Goal: Information Seeking & Learning: Learn about a topic

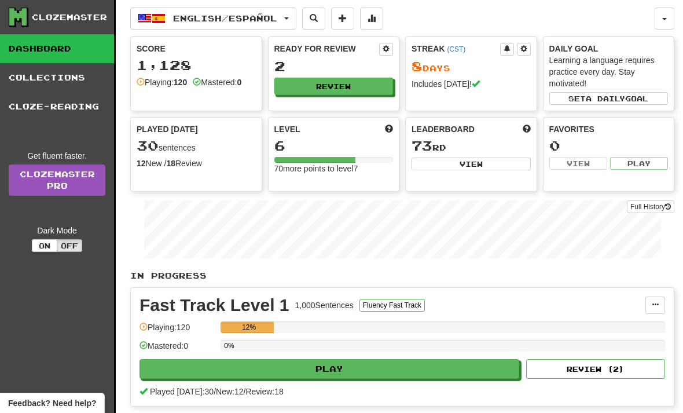
scroll to position [150, 0]
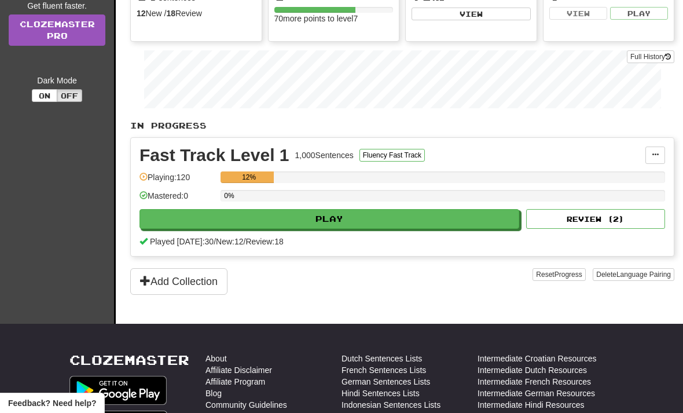
click at [270, 223] on button "Play" at bounding box center [330, 219] width 380 height 20
select select "**"
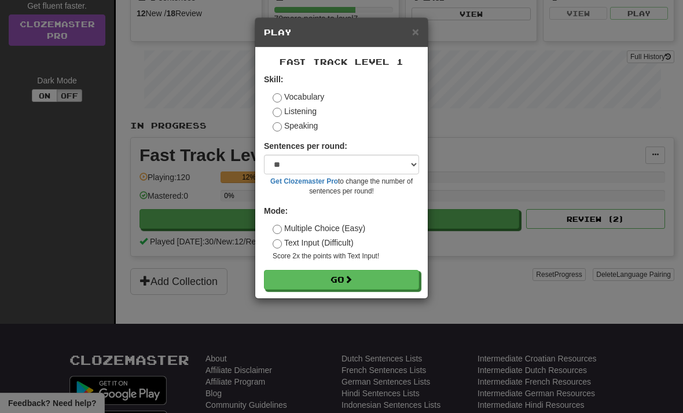
click at [354, 270] on button "Go" at bounding box center [341, 280] width 155 height 20
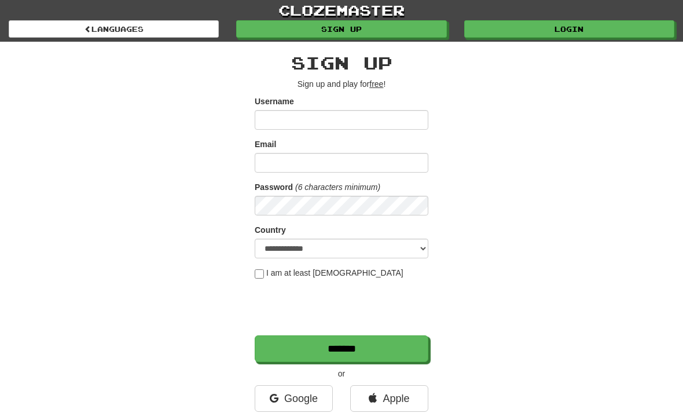
click at [531, 29] on link "Login" at bounding box center [570, 28] width 210 height 17
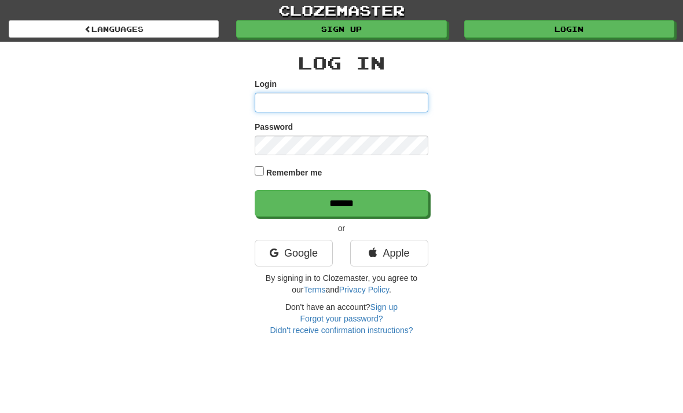
type input "**********"
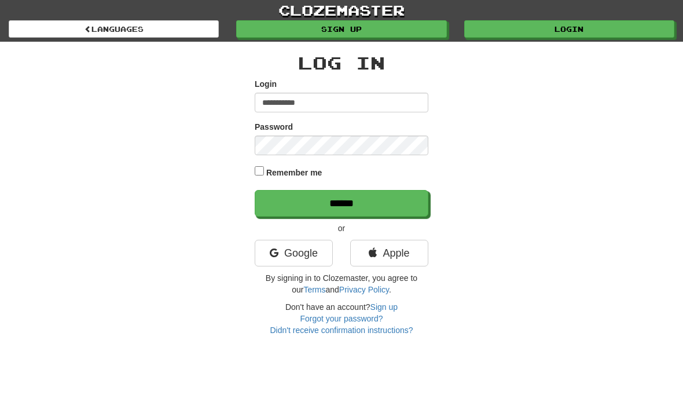
click at [342, 202] on input "******" at bounding box center [342, 203] width 174 height 27
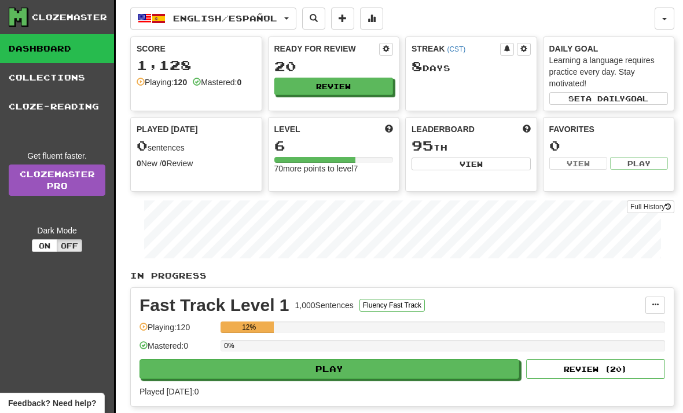
click at [271, 364] on button "Play" at bounding box center [330, 369] width 380 height 20
select select "**"
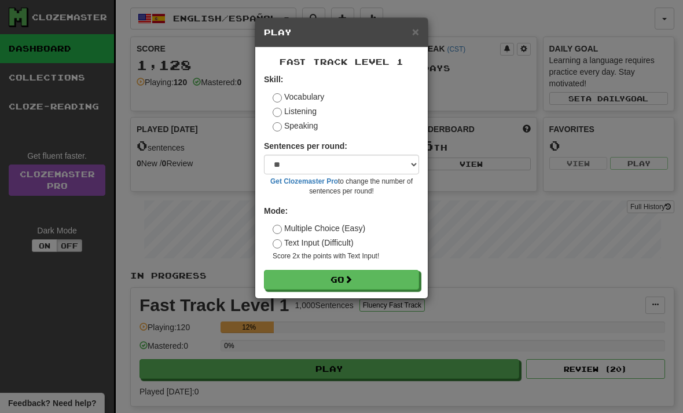
click at [333, 274] on button "Go" at bounding box center [341, 280] width 155 height 20
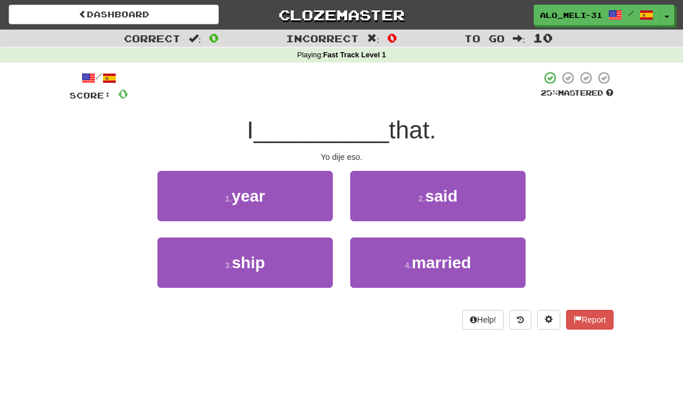
click at [425, 188] on button "2 . said" at bounding box center [438, 196] width 176 height 50
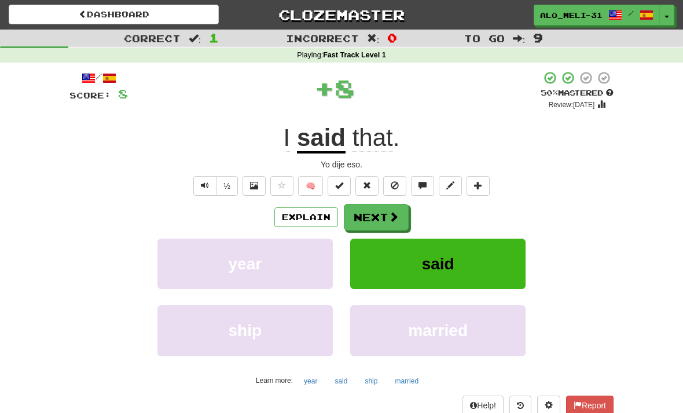
click at [370, 211] on button "Next" at bounding box center [376, 217] width 65 height 27
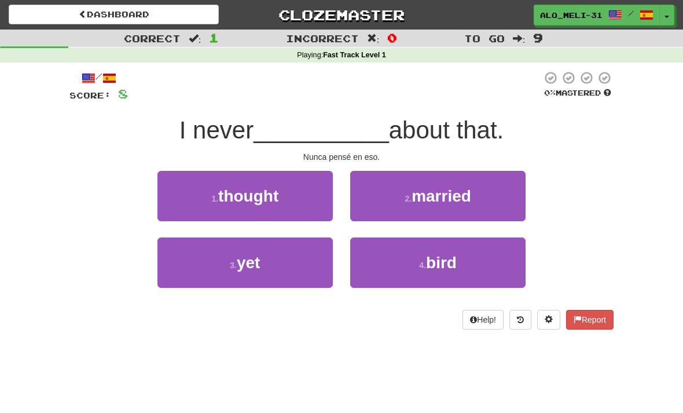
click at [301, 190] on button "1 . thought" at bounding box center [246, 196] width 176 height 50
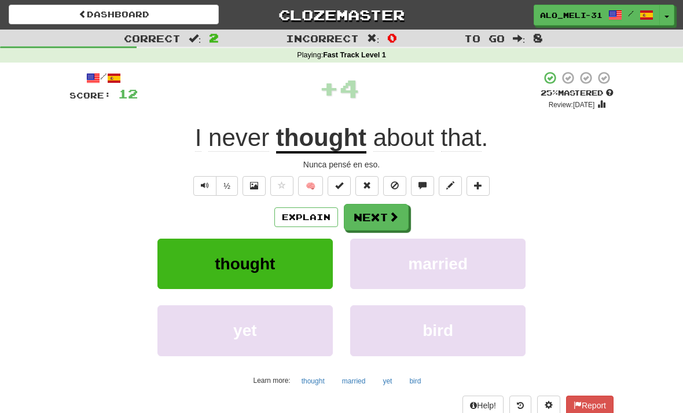
click at [372, 211] on button "Next" at bounding box center [376, 217] width 65 height 27
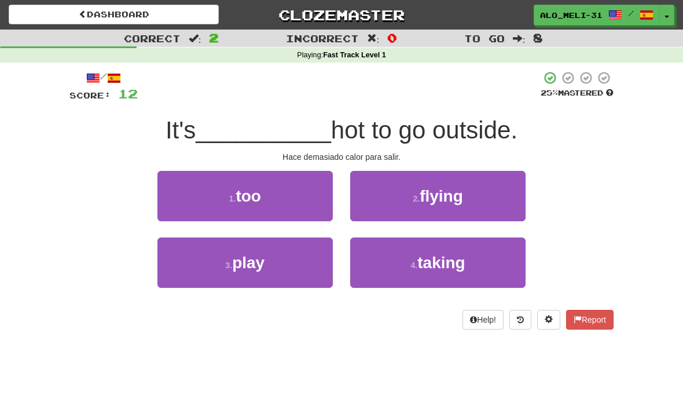
click at [281, 179] on button "1 . too" at bounding box center [246, 196] width 176 height 50
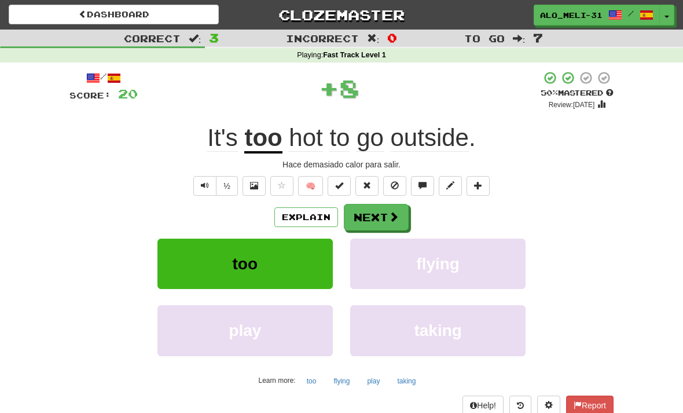
click at [374, 206] on button "Next" at bounding box center [376, 217] width 65 height 27
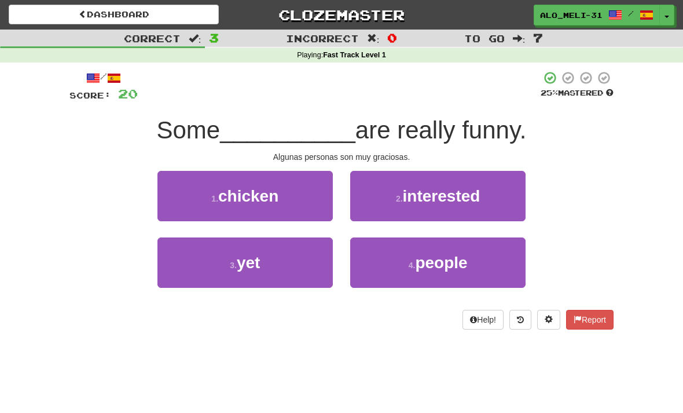
click at [416, 248] on button "4 . people" at bounding box center [438, 262] width 176 height 50
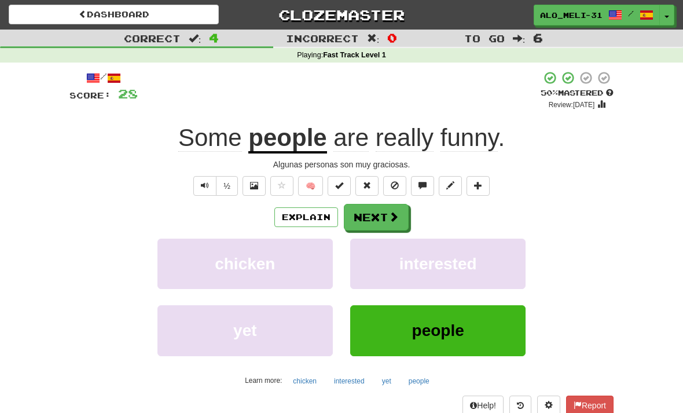
click at [379, 208] on button "Next" at bounding box center [376, 217] width 65 height 27
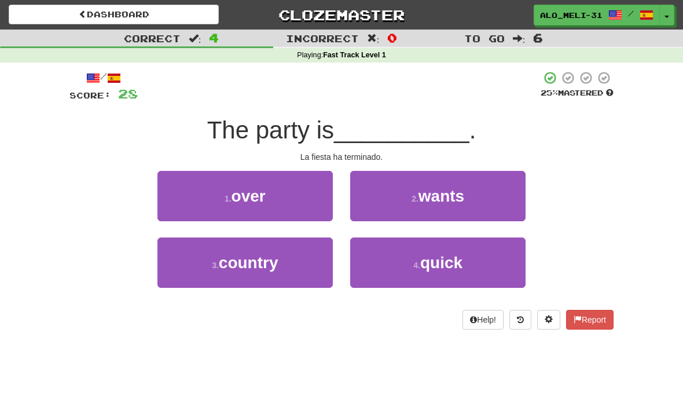
click at [307, 180] on button "1 . over" at bounding box center [246, 196] width 176 height 50
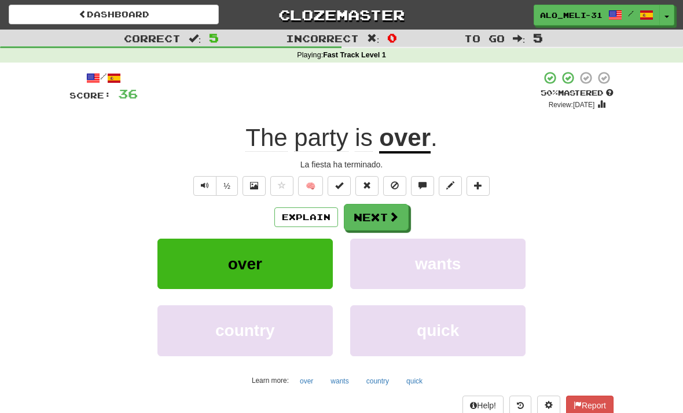
click at [371, 209] on button "Next" at bounding box center [376, 217] width 65 height 27
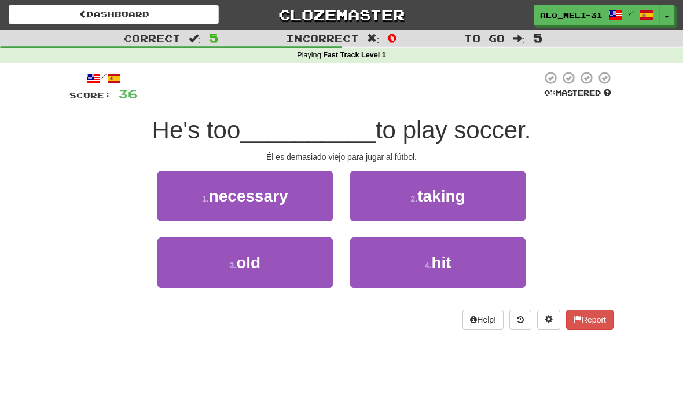
click at [277, 264] on button "3 . old" at bounding box center [246, 262] width 176 height 50
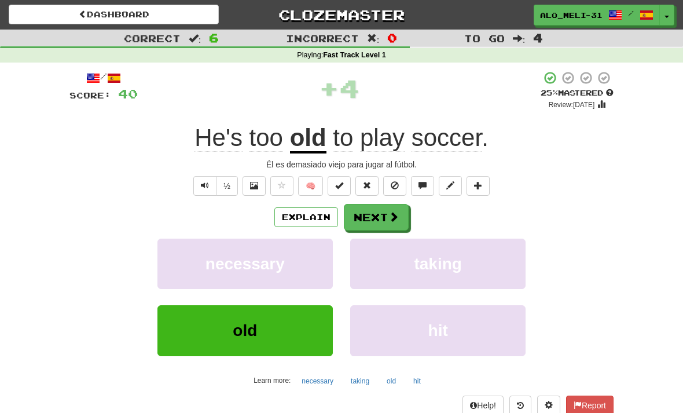
click at [374, 210] on button "Next" at bounding box center [376, 217] width 65 height 27
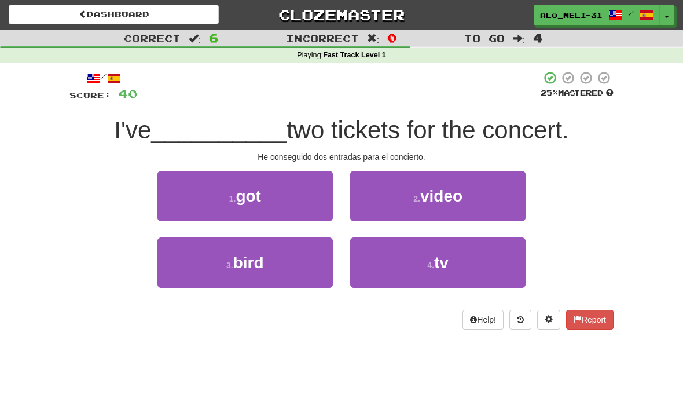
click at [306, 191] on button "1 . got" at bounding box center [246, 196] width 176 height 50
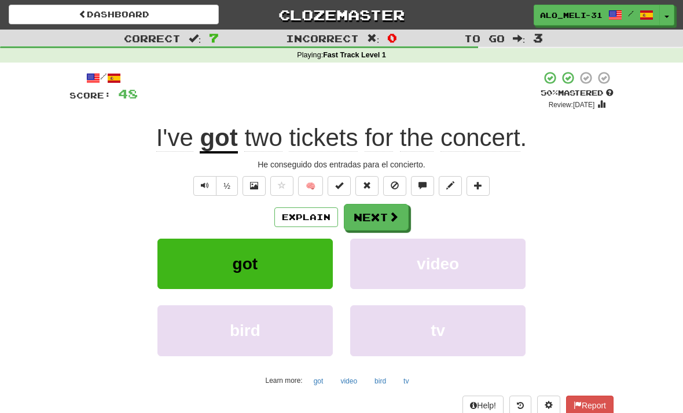
click at [377, 216] on button "Next" at bounding box center [376, 217] width 65 height 27
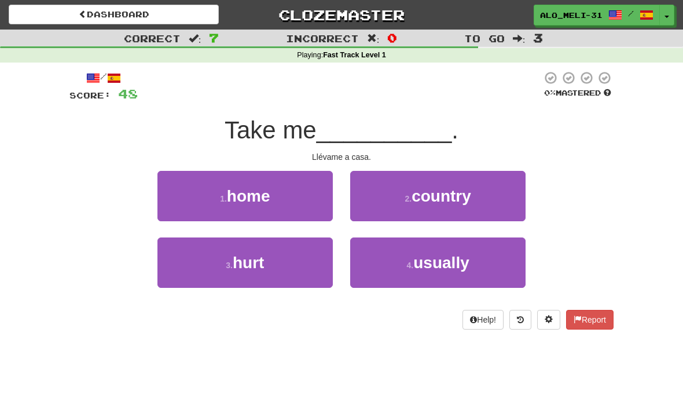
click at [295, 184] on button "1 . home" at bounding box center [246, 196] width 176 height 50
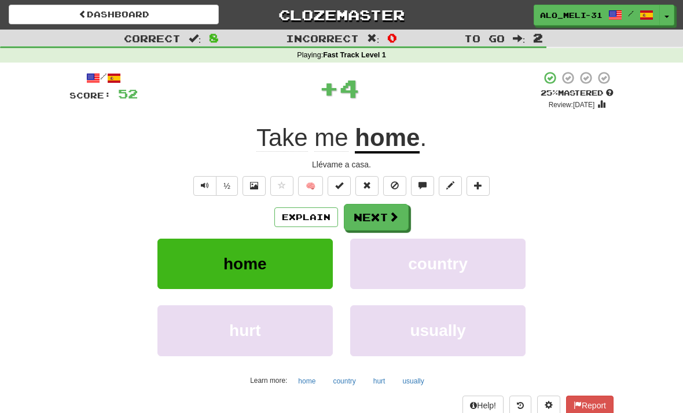
click at [379, 212] on button "Next" at bounding box center [376, 217] width 65 height 27
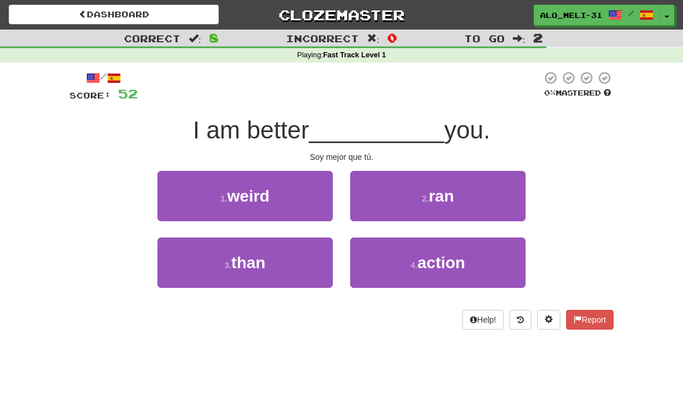
click at [295, 258] on button "3 . than" at bounding box center [246, 262] width 176 height 50
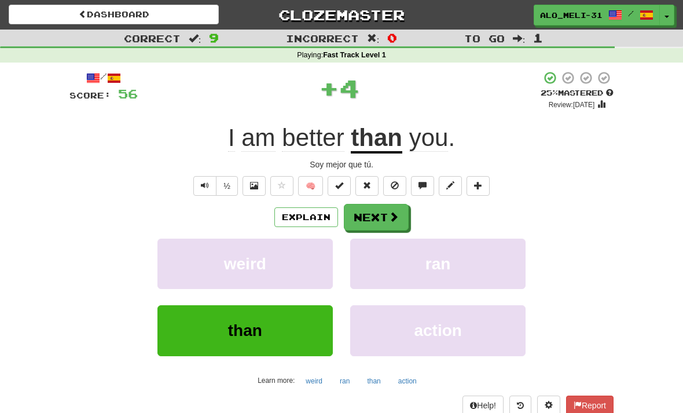
click at [381, 213] on button "Next" at bounding box center [376, 217] width 65 height 27
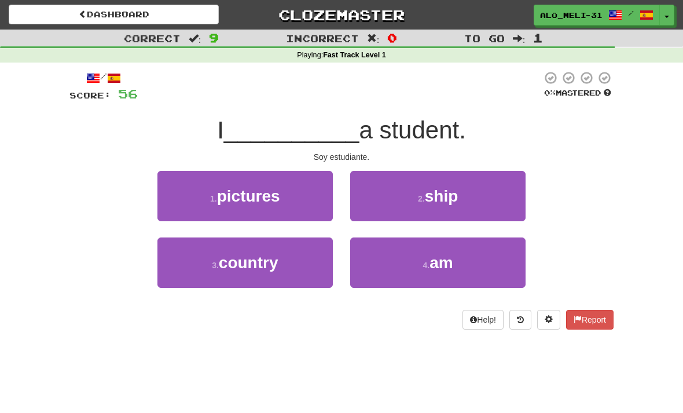
click at [425, 248] on button "4 . am" at bounding box center [438, 262] width 176 height 50
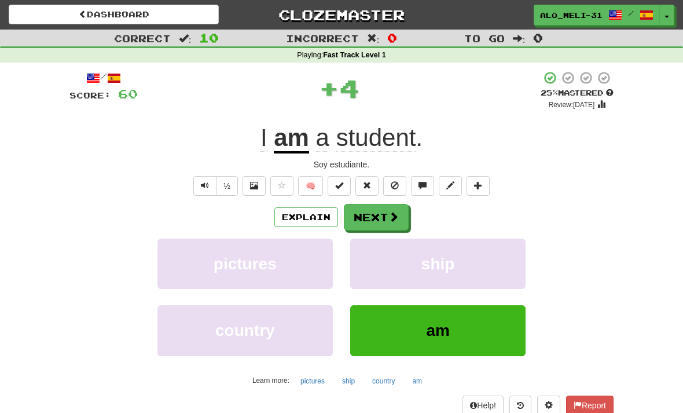
click at [382, 213] on button "Next" at bounding box center [376, 217] width 65 height 27
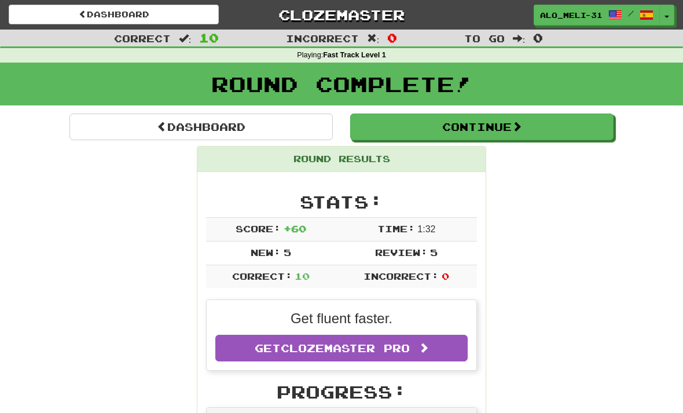
click at [471, 120] on button "Continue" at bounding box center [482, 127] width 264 height 27
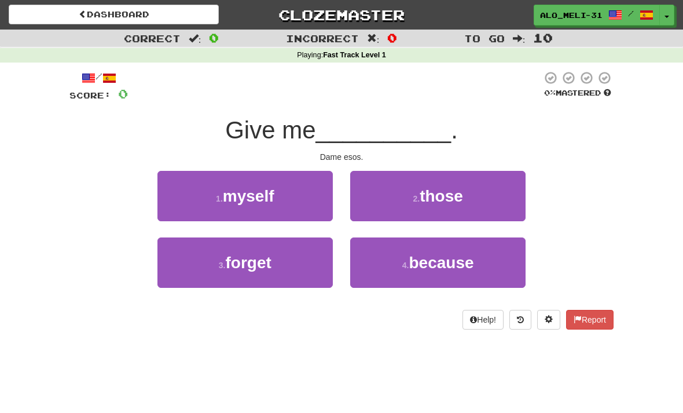
click at [444, 187] on span "those" at bounding box center [441, 196] width 43 height 18
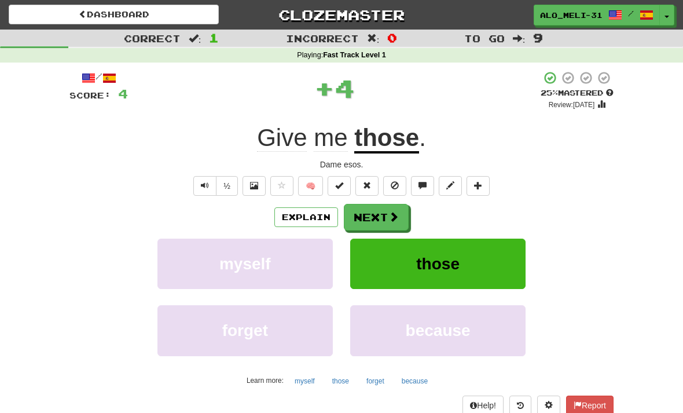
click at [383, 211] on button "Next" at bounding box center [376, 217] width 65 height 27
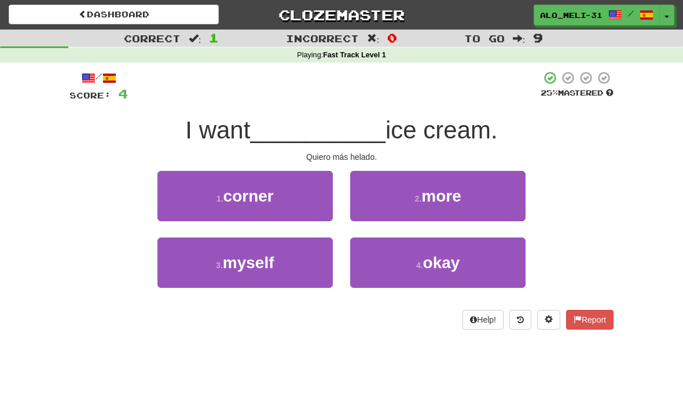
click at [432, 194] on span "more" at bounding box center [441, 196] width 39 height 18
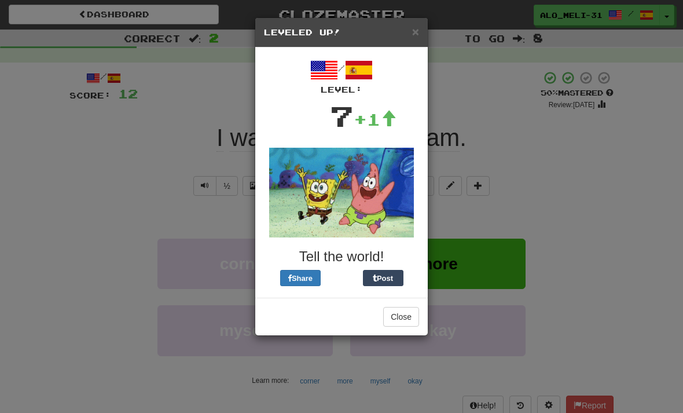
click at [412, 31] on span "×" at bounding box center [415, 31] width 7 height 13
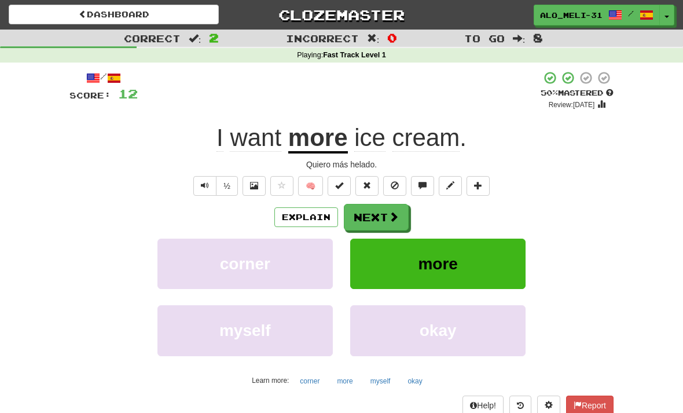
click at [378, 206] on button "Next" at bounding box center [376, 217] width 65 height 27
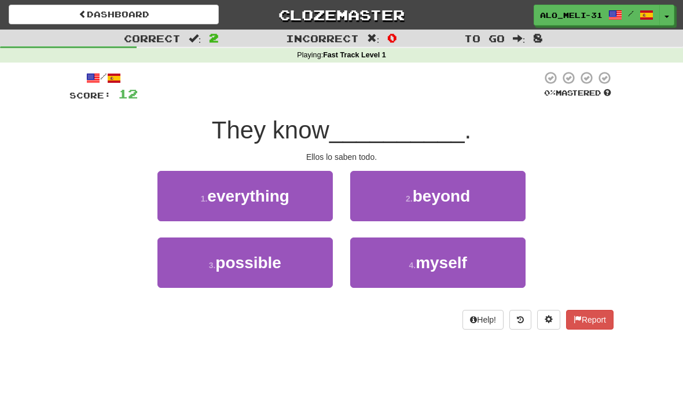
click at [296, 192] on button "1 . everything" at bounding box center [246, 196] width 176 height 50
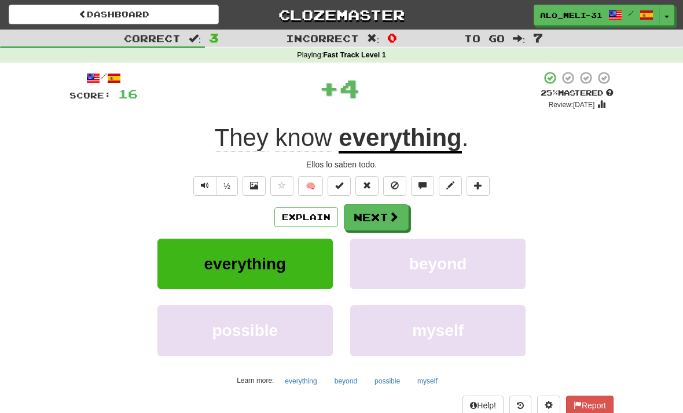
click at [378, 210] on button "Next" at bounding box center [376, 217] width 65 height 27
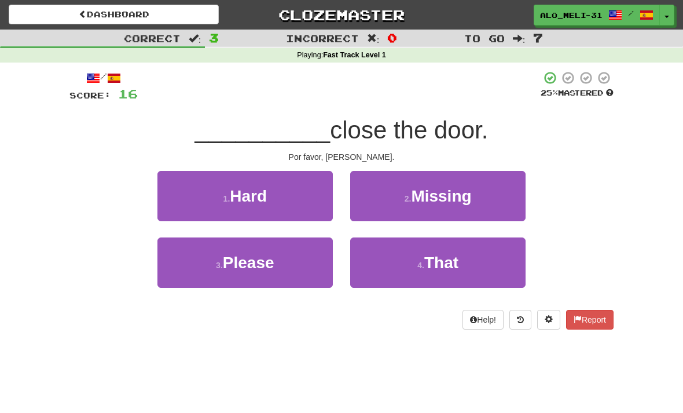
click at [297, 261] on button "3 . Please" at bounding box center [246, 262] width 176 height 50
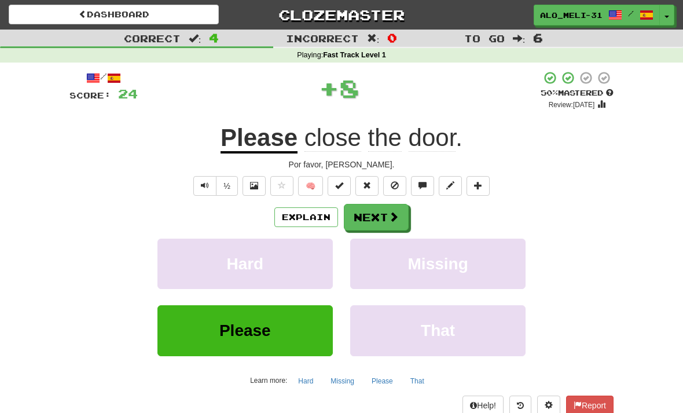
click at [381, 211] on button "Next" at bounding box center [376, 217] width 65 height 27
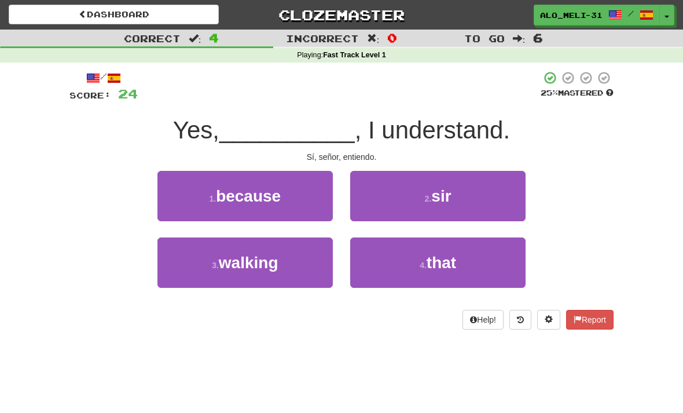
click at [421, 186] on button "2 . sir" at bounding box center [438, 196] width 176 height 50
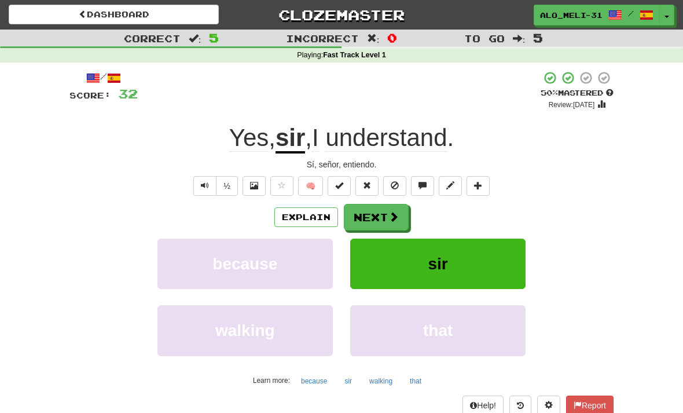
click at [381, 209] on button "Next" at bounding box center [376, 217] width 65 height 27
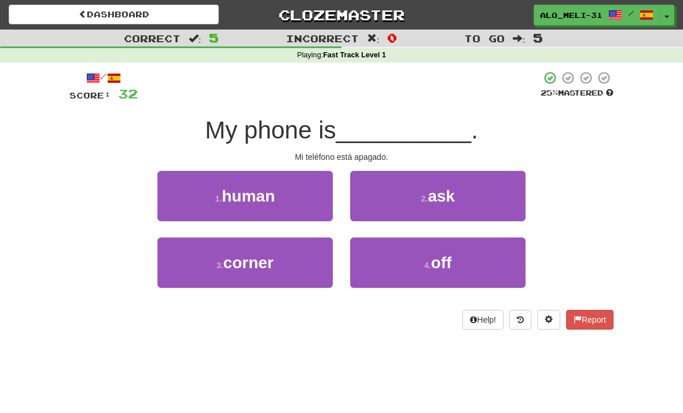
click at [406, 261] on button "4 . off" at bounding box center [438, 262] width 176 height 50
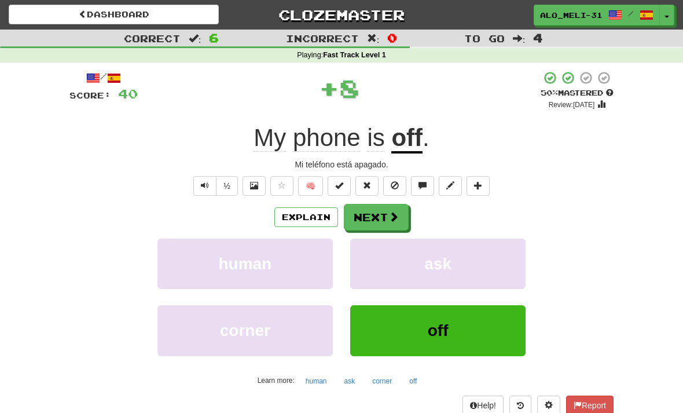
click at [378, 211] on button "Next" at bounding box center [376, 217] width 65 height 27
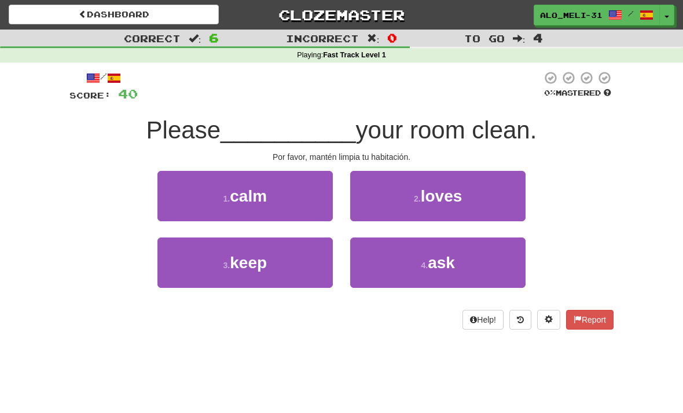
click at [290, 257] on button "3 . keep" at bounding box center [246, 262] width 176 height 50
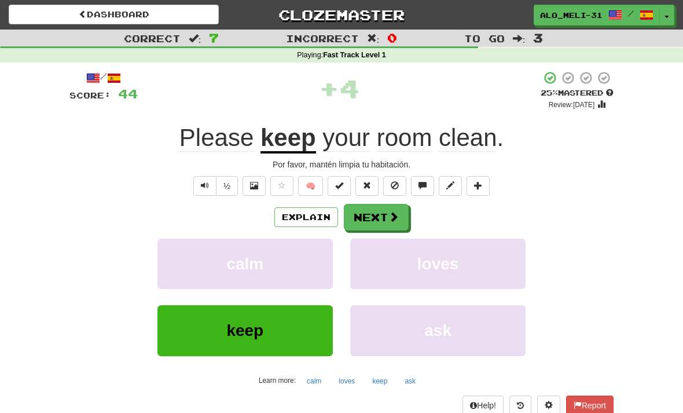
click at [376, 209] on button "Next" at bounding box center [376, 217] width 65 height 27
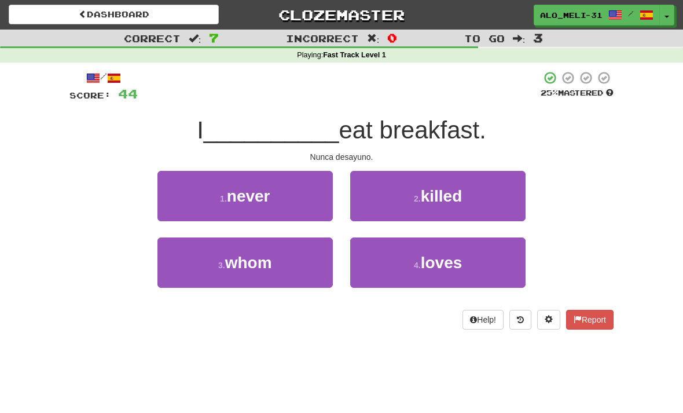
click at [295, 193] on button "1 . never" at bounding box center [246, 196] width 176 height 50
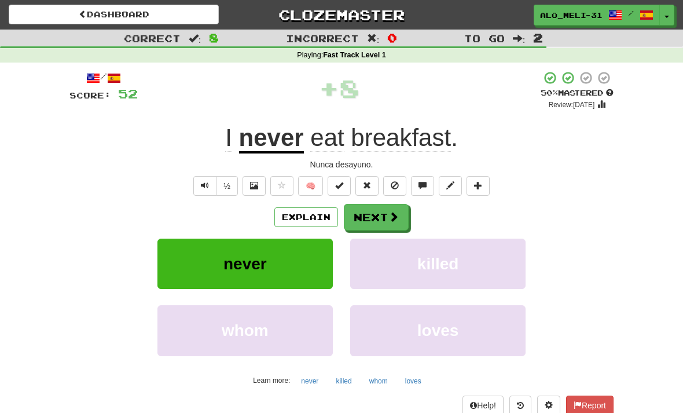
click at [375, 208] on button "Next" at bounding box center [376, 217] width 65 height 27
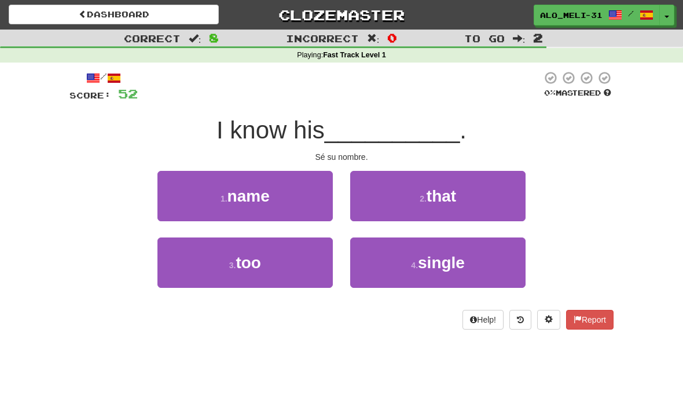
click at [297, 180] on button "1 . name" at bounding box center [246, 196] width 176 height 50
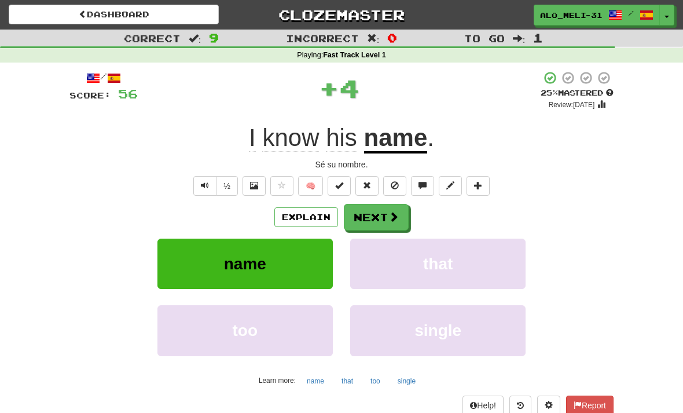
click at [381, 205] on button "Next" at bounding box center [376, 217] width 65 height 27
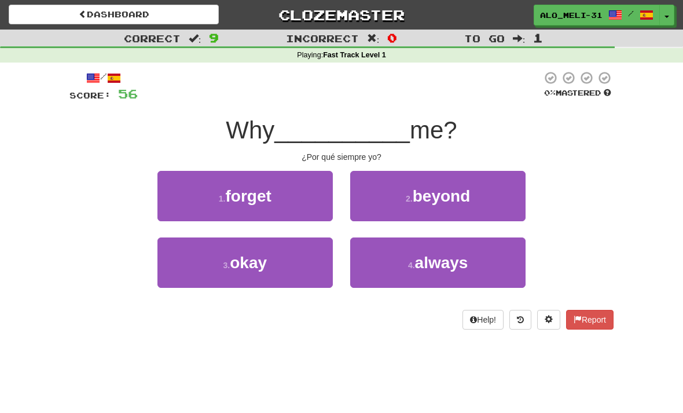
click at [408, 250] on button "4 . always" at bounding box center [438, 262] width 176 height 50
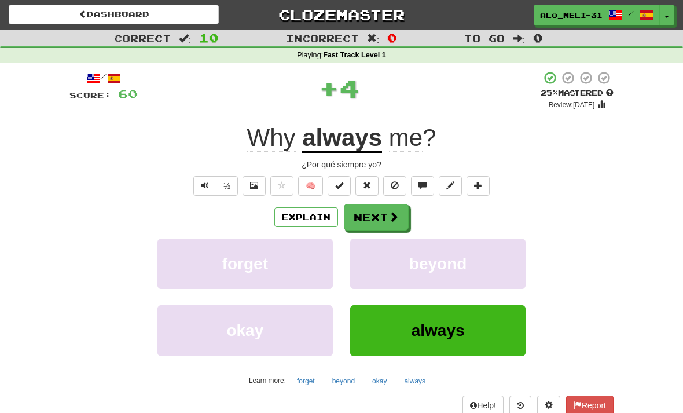
click at [378, 213] on button "Next" at bounding box center [376, 217] width 65 height 27
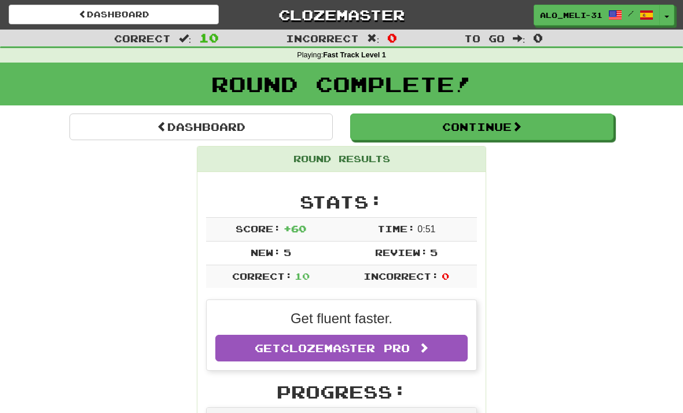
click at [473, 125] on button "Continue" at bounding box center [482, 127] width 264 height 27
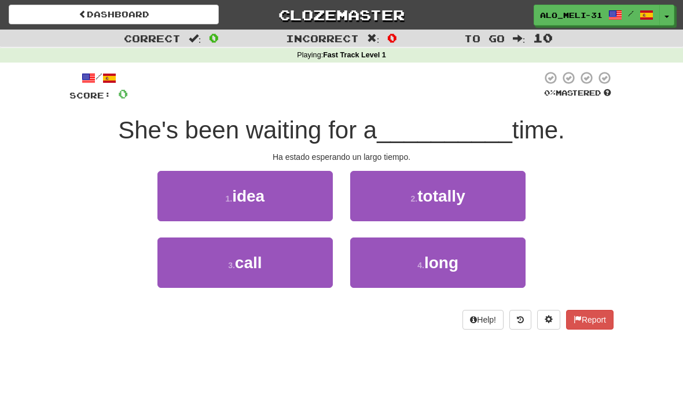
click at [406, 244] on button "4 . long" at bounding box center [438, 262] width 176 height 50
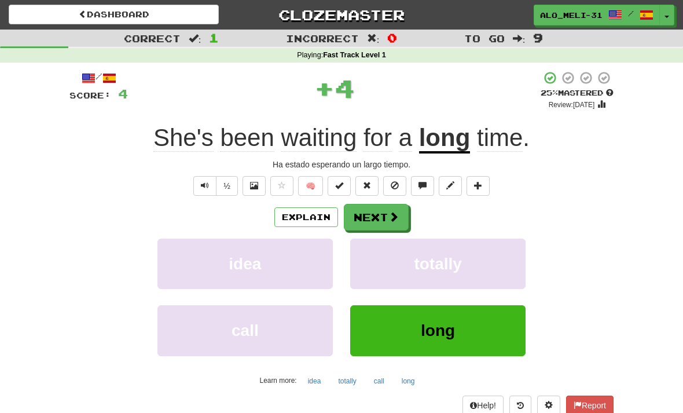
click at [378, 210] on button "Next" at bounding box center [376, 217] width 65 height 27
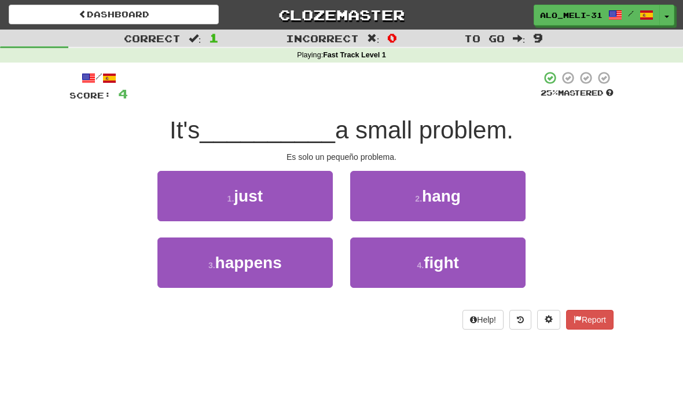
click at [300, 196] on button "1 . just" at bounding box center [246, 196] width 176 height 50
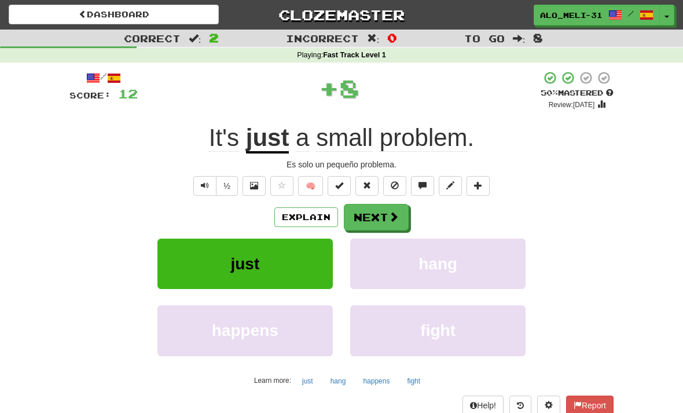
click at [378, 213] on button "Next" at bounding box center [376, 217] width 65 height 27
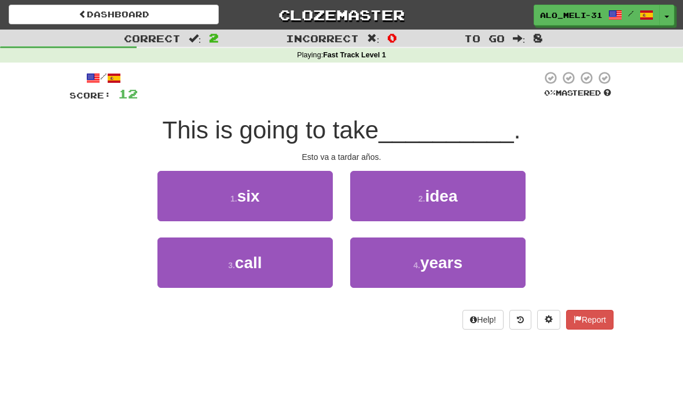
click at [389, 250] on button "4 . years" at bounding box center [438, 262] width 176 height 50
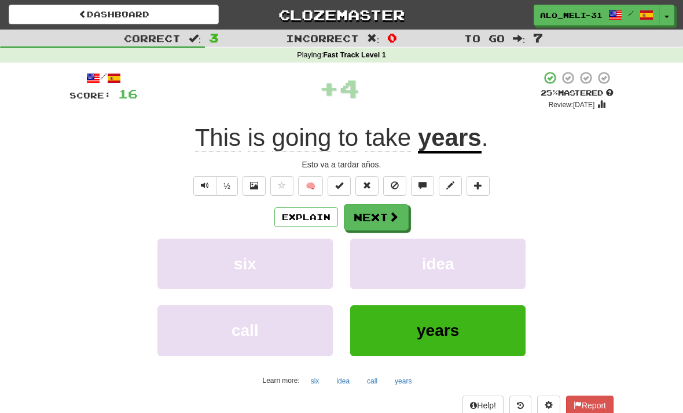
click at [374, 211] on button "Next" at bounding box center [376, 217] width 65 height 27
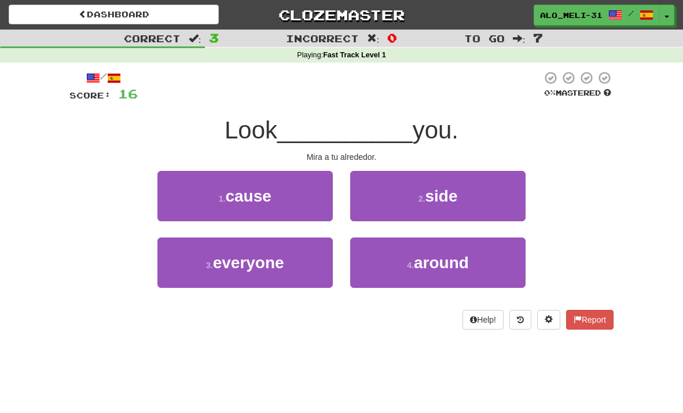
click at [398, 192] on button "2 . side" at bounding box center [438, 196] width 176 height 50
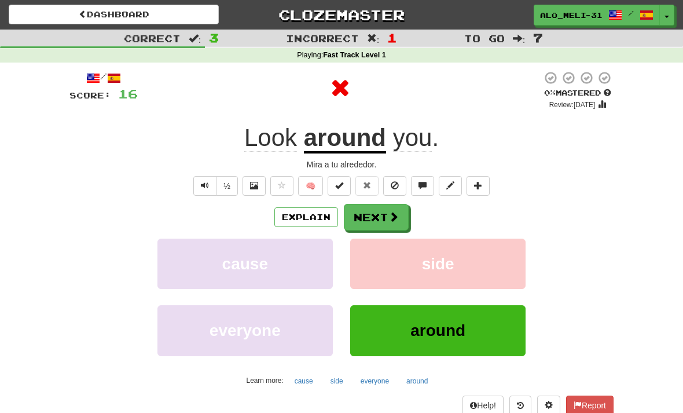
click at [372, 206] on button "Next" at bounding box center [376, 217] width 65 height 27
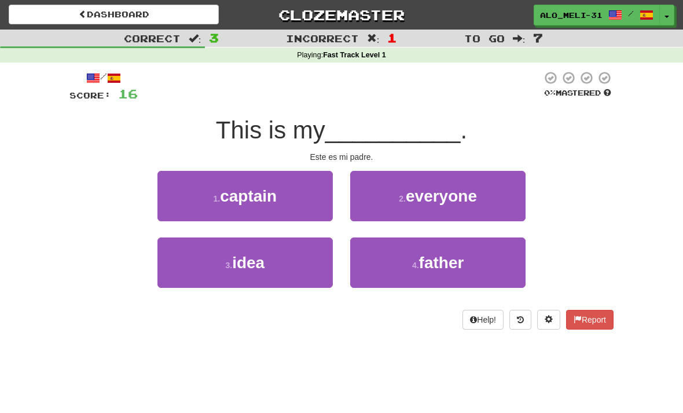
click at [392, 254] on button "4 . father" at bounding box center [438, 262] width 176 height 50
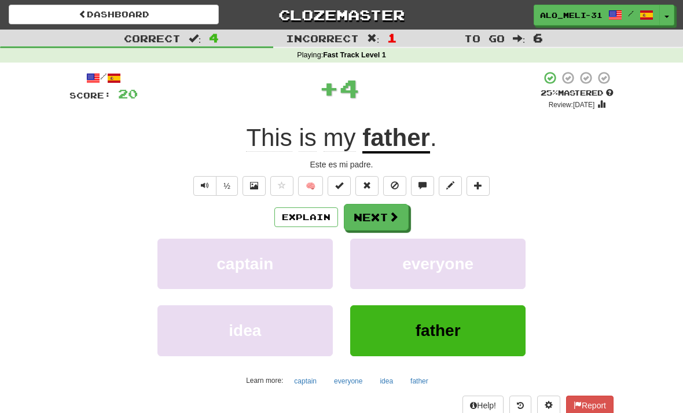
click at [374, 210] on button "Next" at bounding box center [376, 217] width 65 height 27
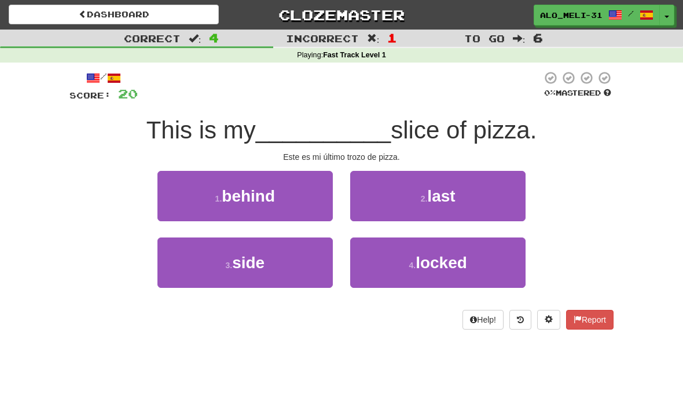
click at [411, 185] on button "2 . last" at bounding box center [438, 196] width 176 height 50
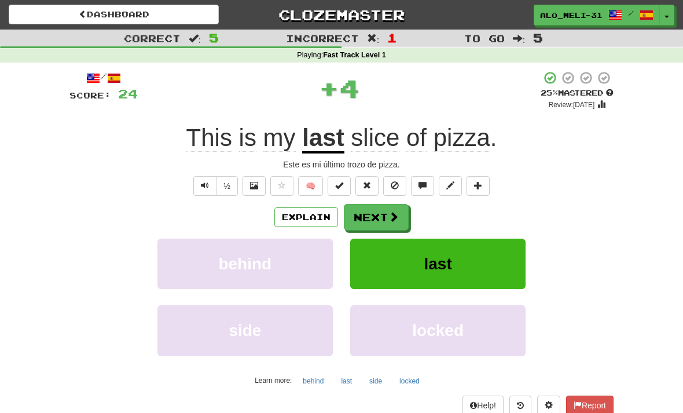
click at [375, 209] on button "Next" at bounding box center [376, 217] width 65 height 27
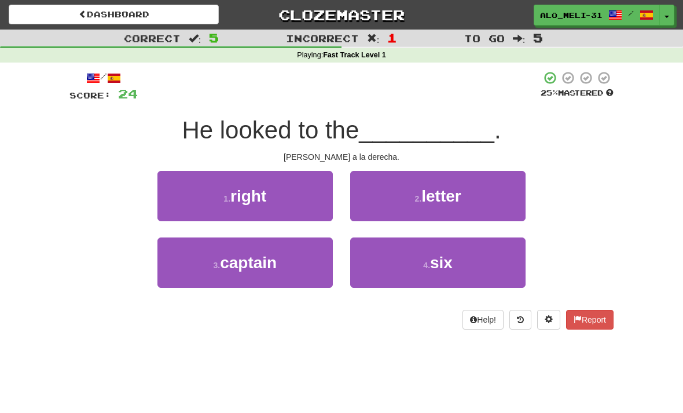
click at [301, 190] on button "1 . right" at bounding box center [246, 196] width 176 height 50
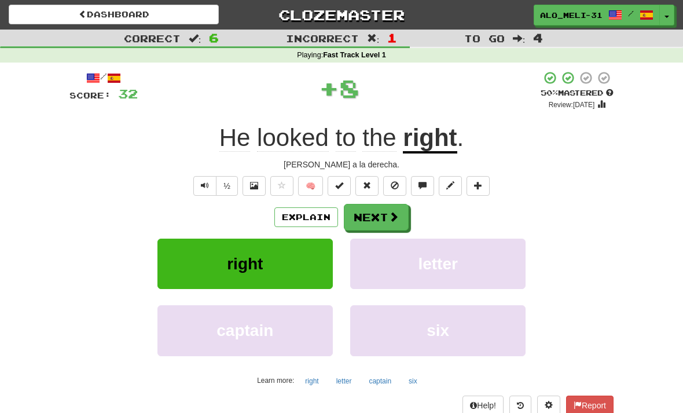
click at [375, 207] on button "Next" at bounding box center [376, 217] width 65 height 27
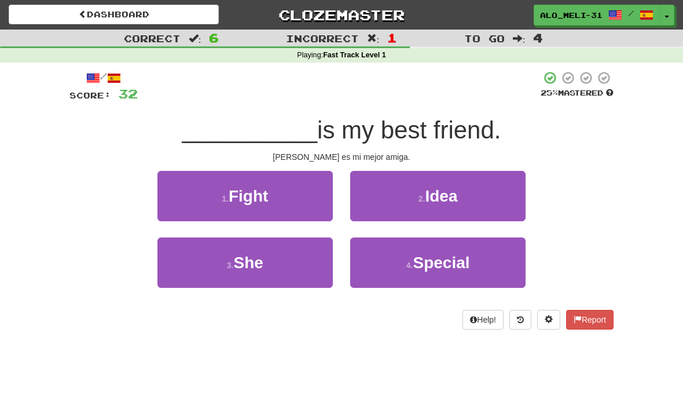
click at [288, 250] on button "3 . She" at bounding box center [246, 262] width 176 height 50
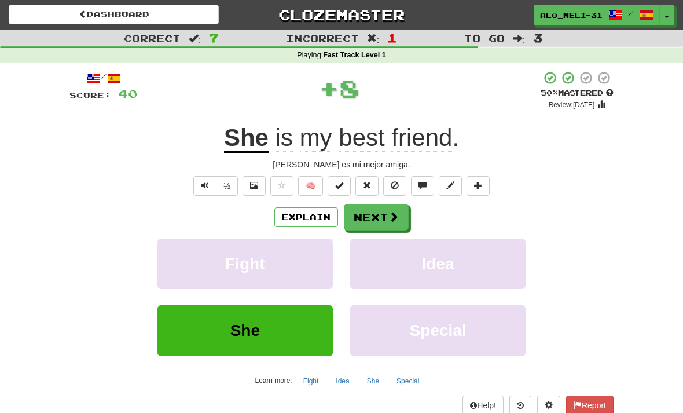
click at [381, 215] on button "Next" at bounding box center [376, 217] width 65 height 27
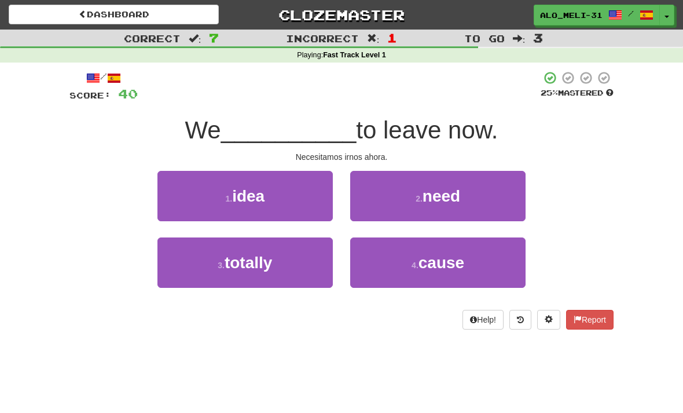
click at [412, 196] on button "2 . need" at bounding box center [438, 196] width 176 height 50
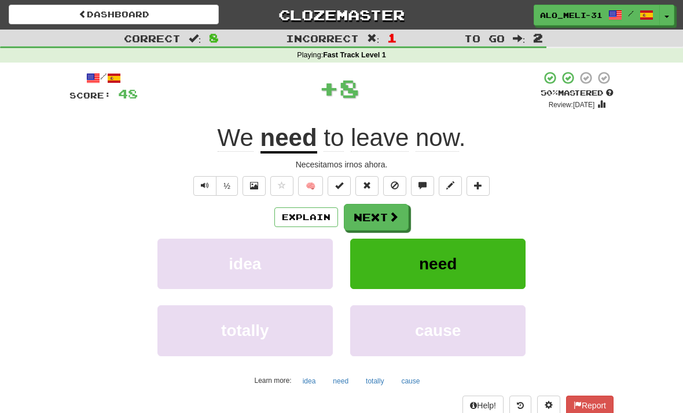
click at [381, 211] on button "Next" at bounding box center [376, 217] width 65 height 27
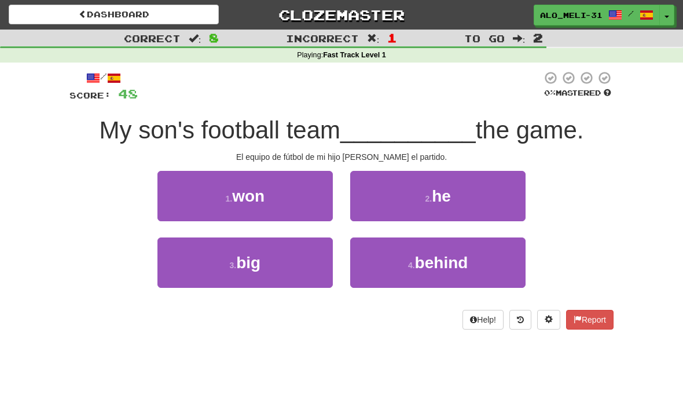
click at [430, 201] on small "2 ." at bounding box center [428, 198] width 7 height 9
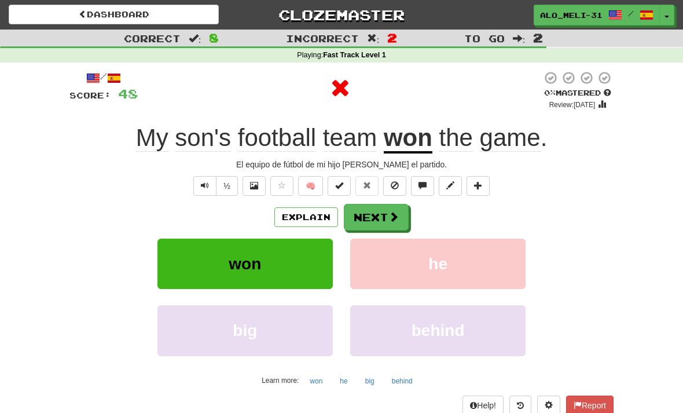
click at [379, 212] on button "Next" at bounding box center [376, 217] width 65 height 27
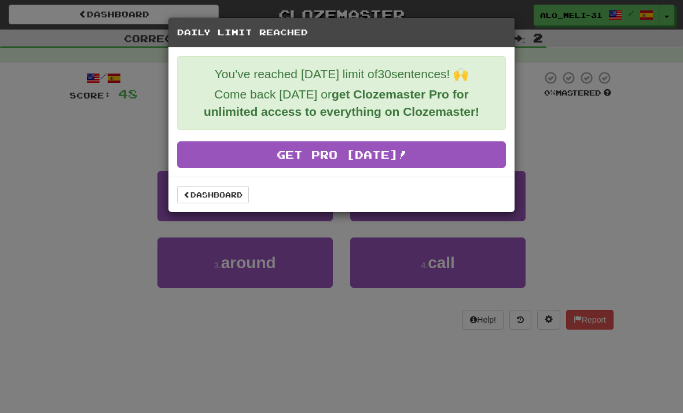
click at [221, 193] on link "Dashboard" at bounding box center [213, 194] width 72 height 17
